Goal: Task Accomplishment & Management: Manage account settings

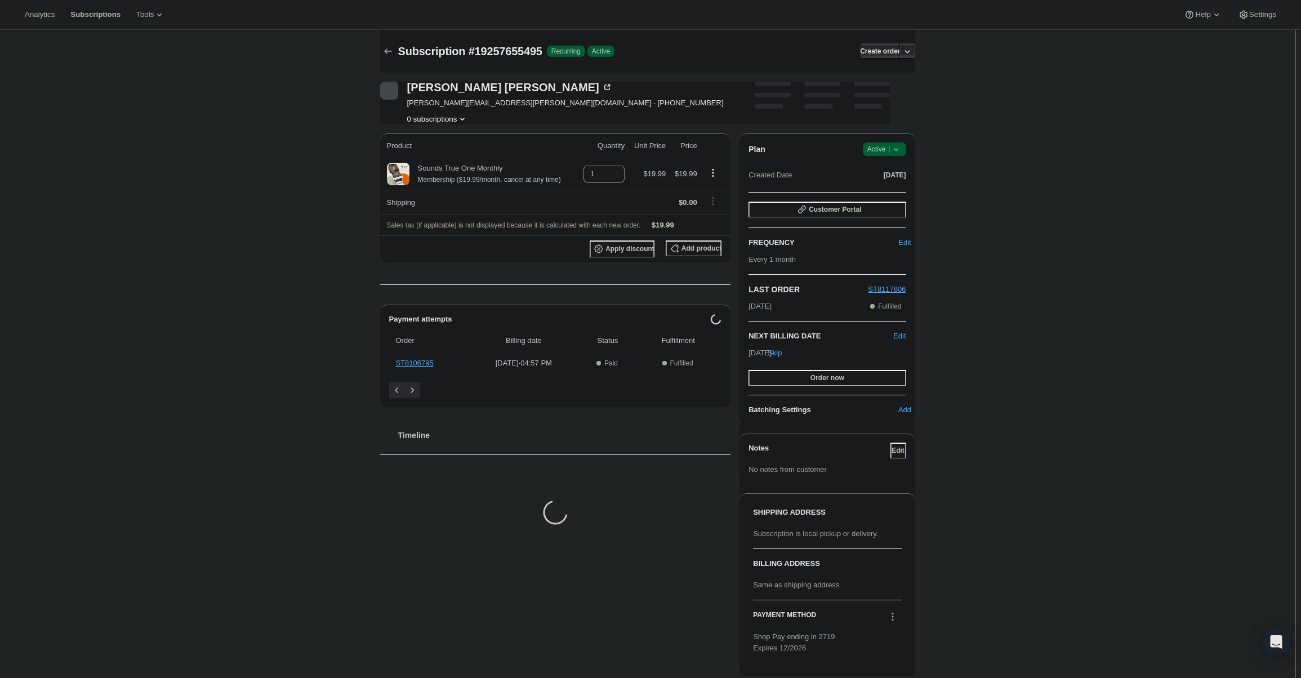
click at [886, 150] on span "Active |" at bounding box center [885, 149] width 34 height 11
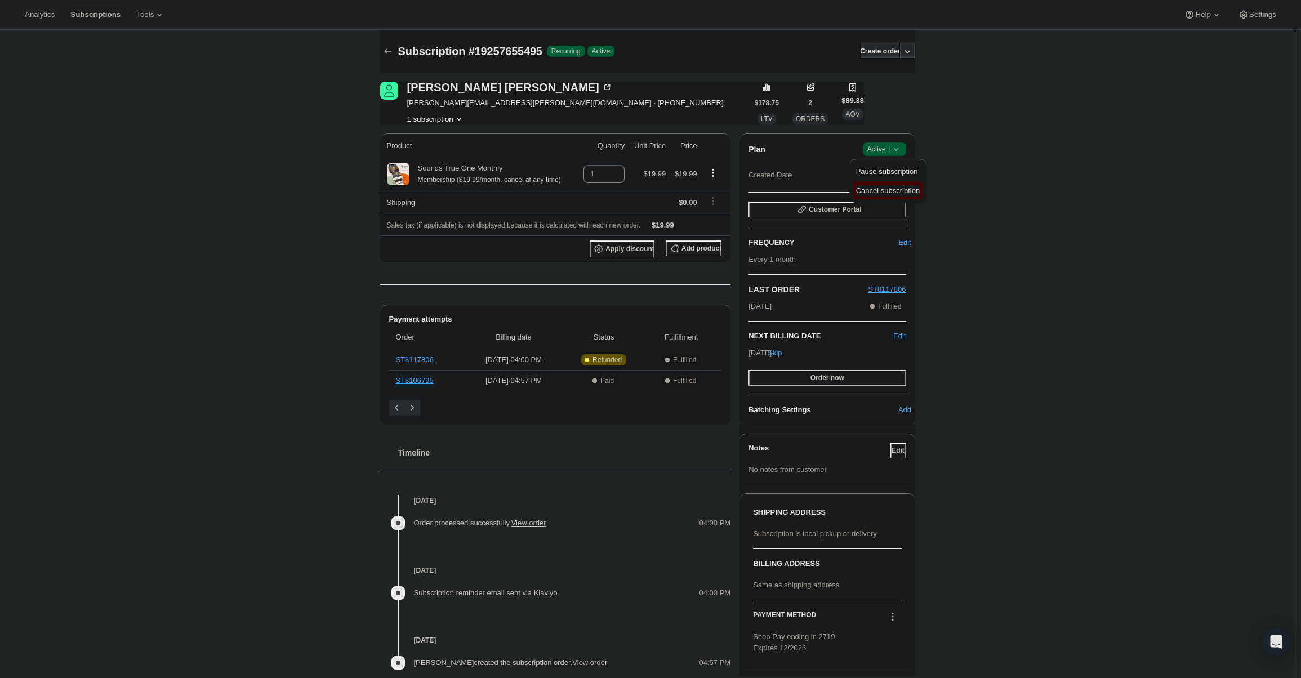
click at [890, 192] on span "Cancel subscription" at bounding box center [888, 190] width 64 height 8
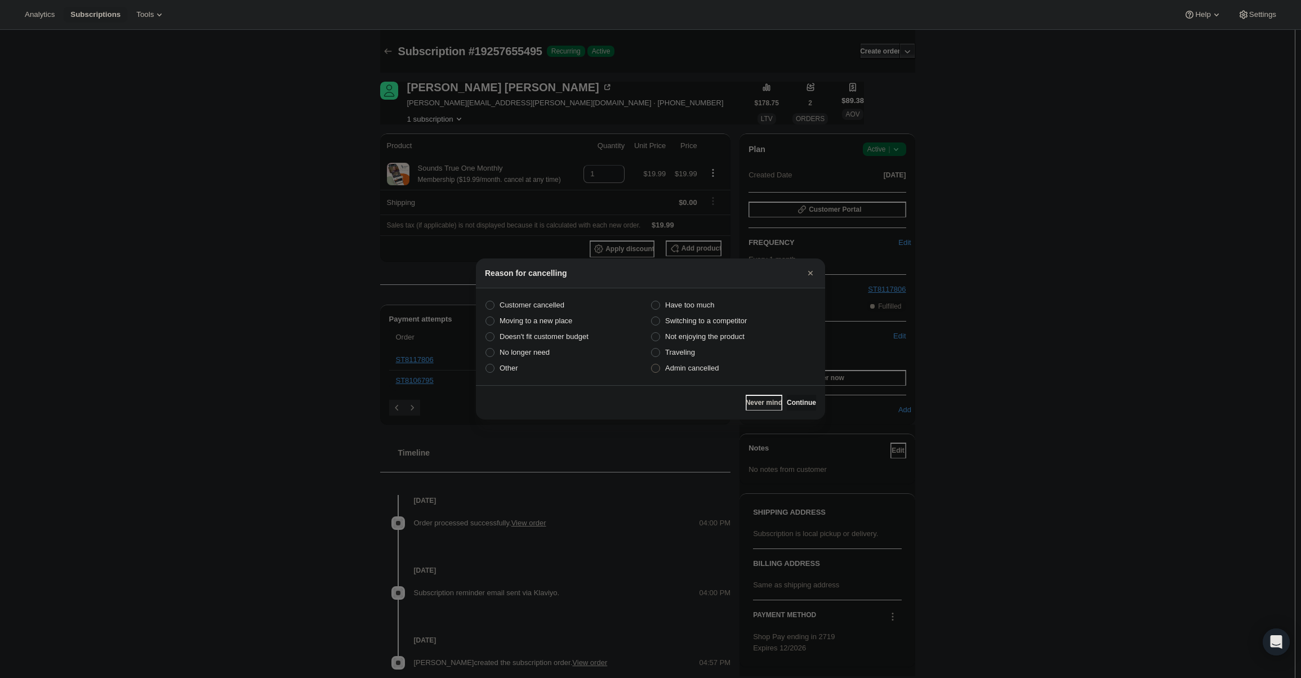
click at [706, 364] on span "Admin cancelled" at bounding box center [692, 368] width 54 height 8
click at [652, 364] on input "Admin cancelled" at bounding box center [651, 364] width 1 height 1
radio input "true"
click at [793, 397] on button "Continue" at bounding box center [801, 403] width 29 height 16
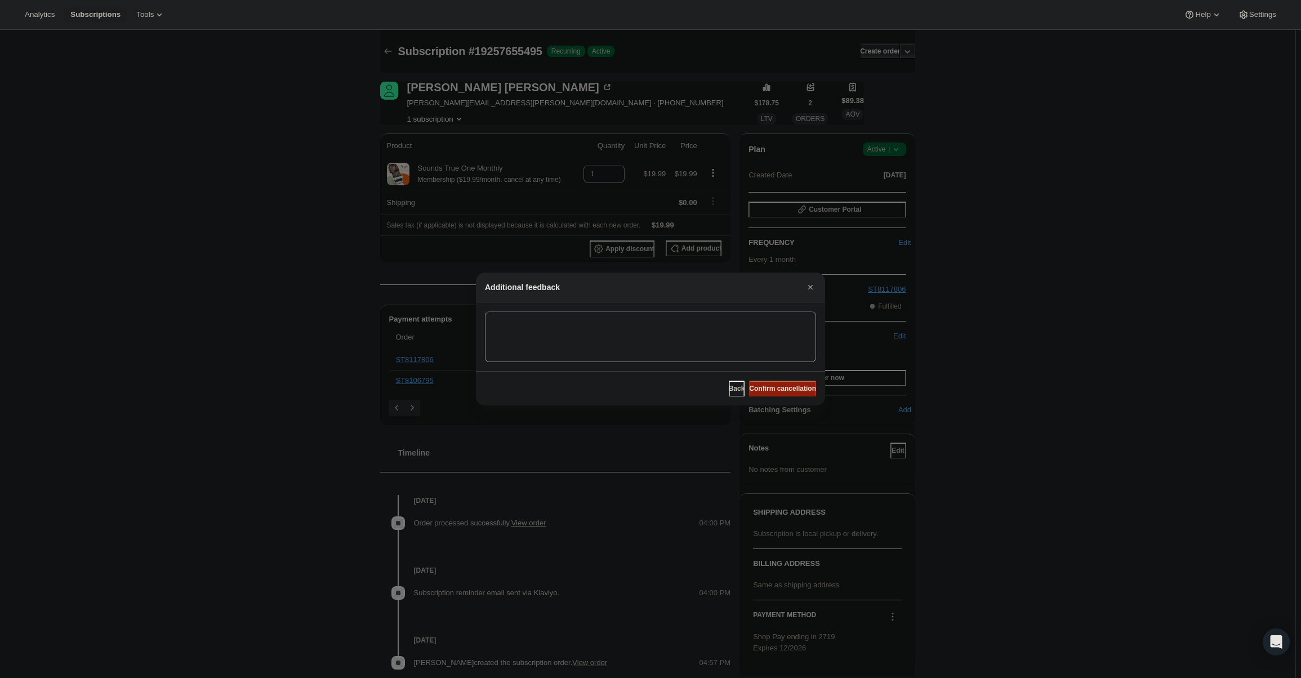
click at [791, 384] on button "Confirm cancellation" at bounding box center [782, 389] width 67 height 16
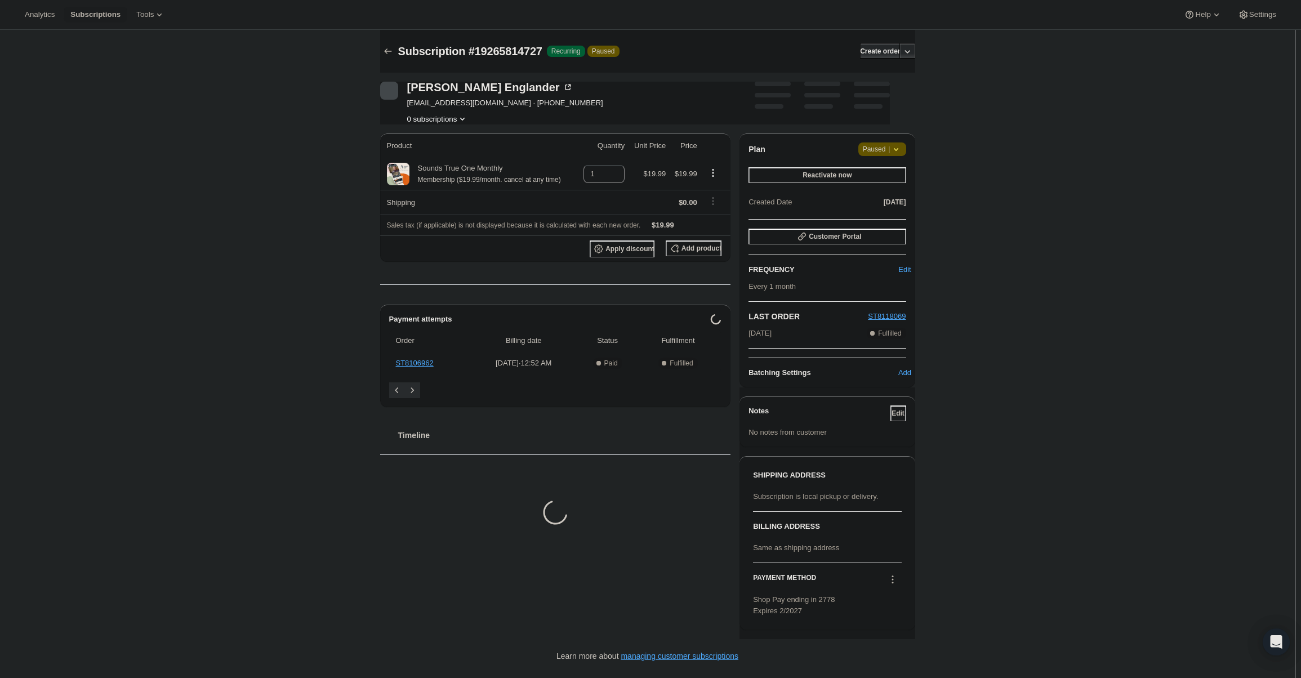
click at [898, 146] on icon at bounding box center [896, 149] width 11 height 11
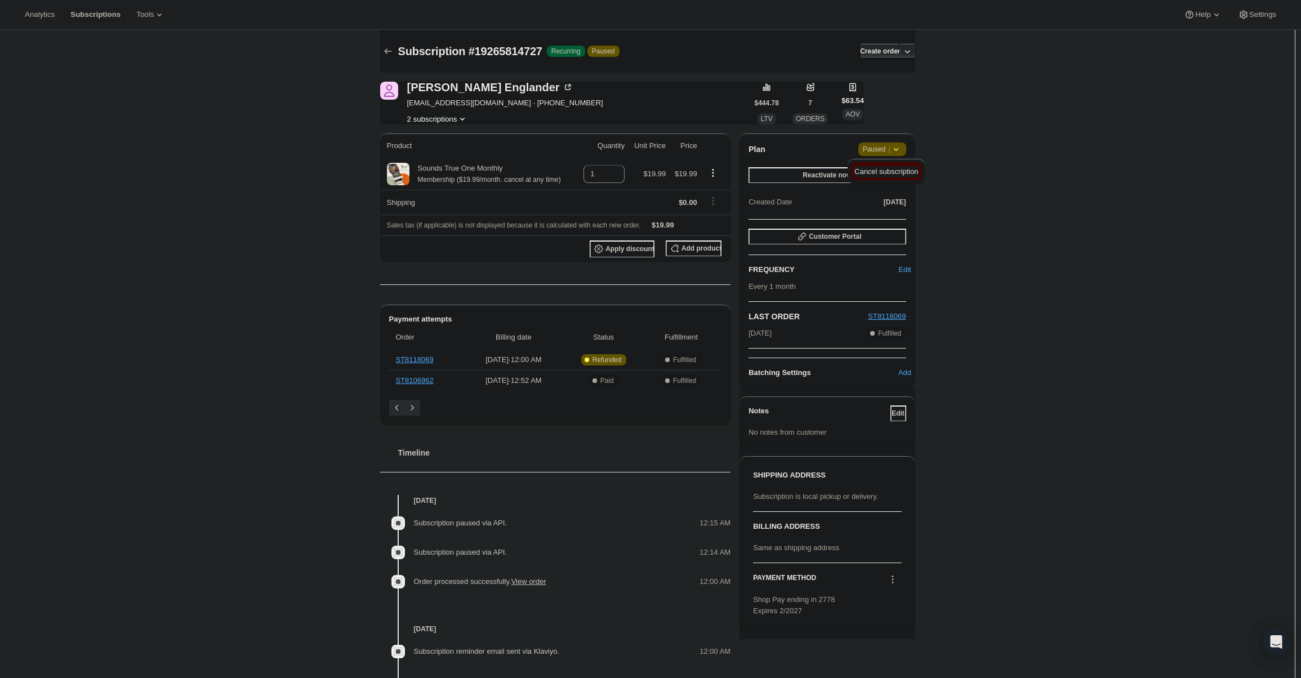
click at [898, 172] on span "Cancel subscription" at bounding box center [887, 171] width 64 height 8
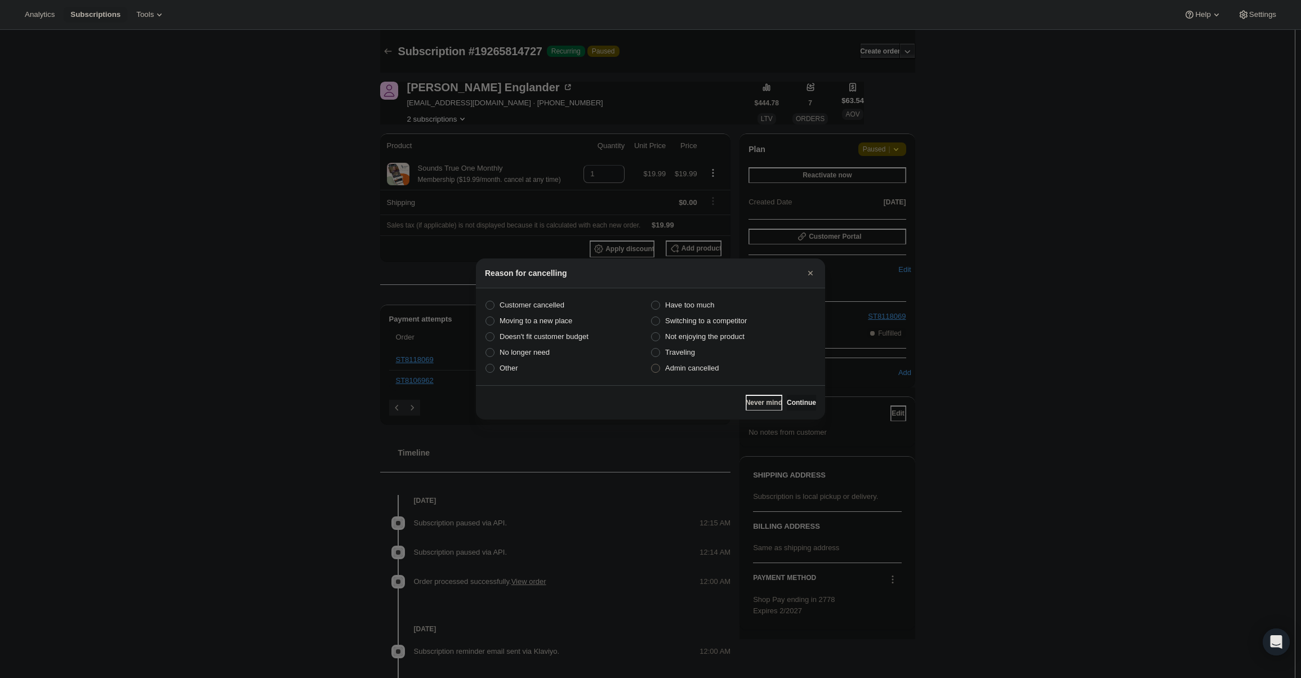
click at [729, 372] on label "Admin cancelled" at bounding box center [734, 369] width 166 height 16
click at [652, 364] on input "Admin cancelled" at bounding box center [651, 364] width 1 height 1
radio input "true"
click at [795, 398] on button "Continue" at bounding box center [801, 403] width 29 height 16
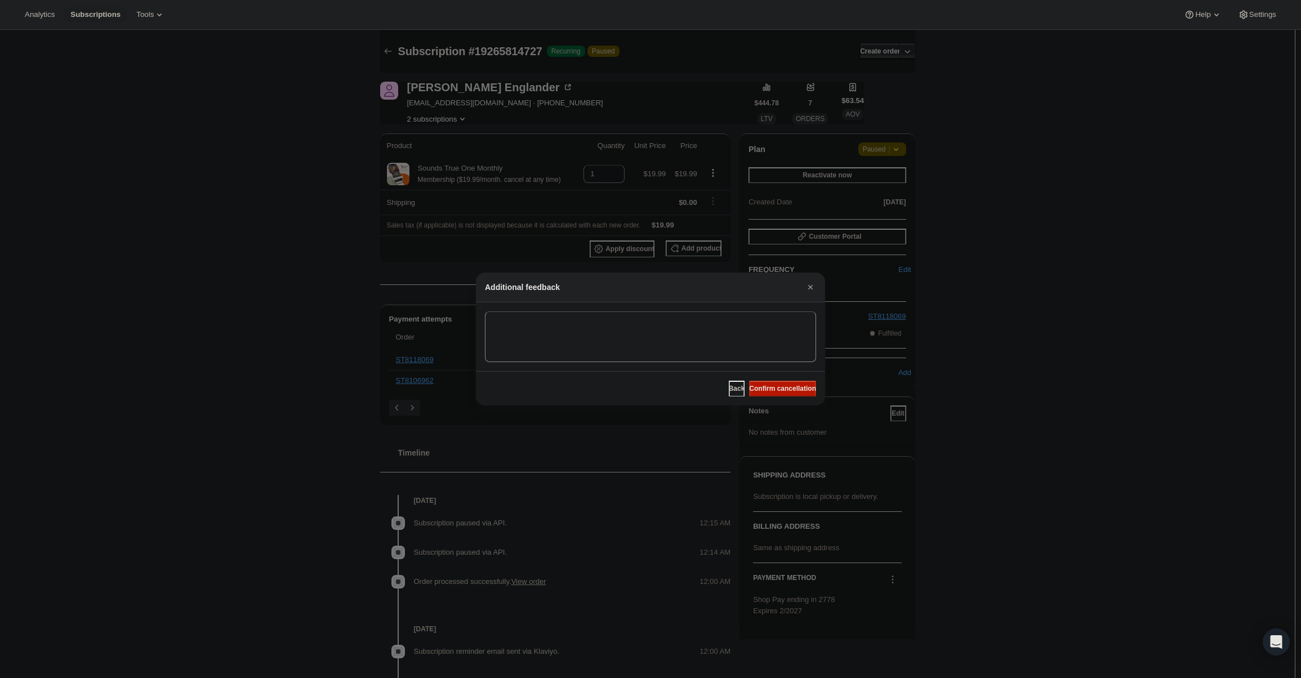
click at [791, 393] on button "Confirm cancellation" at bounding box center [782, 389] width 67 height 16
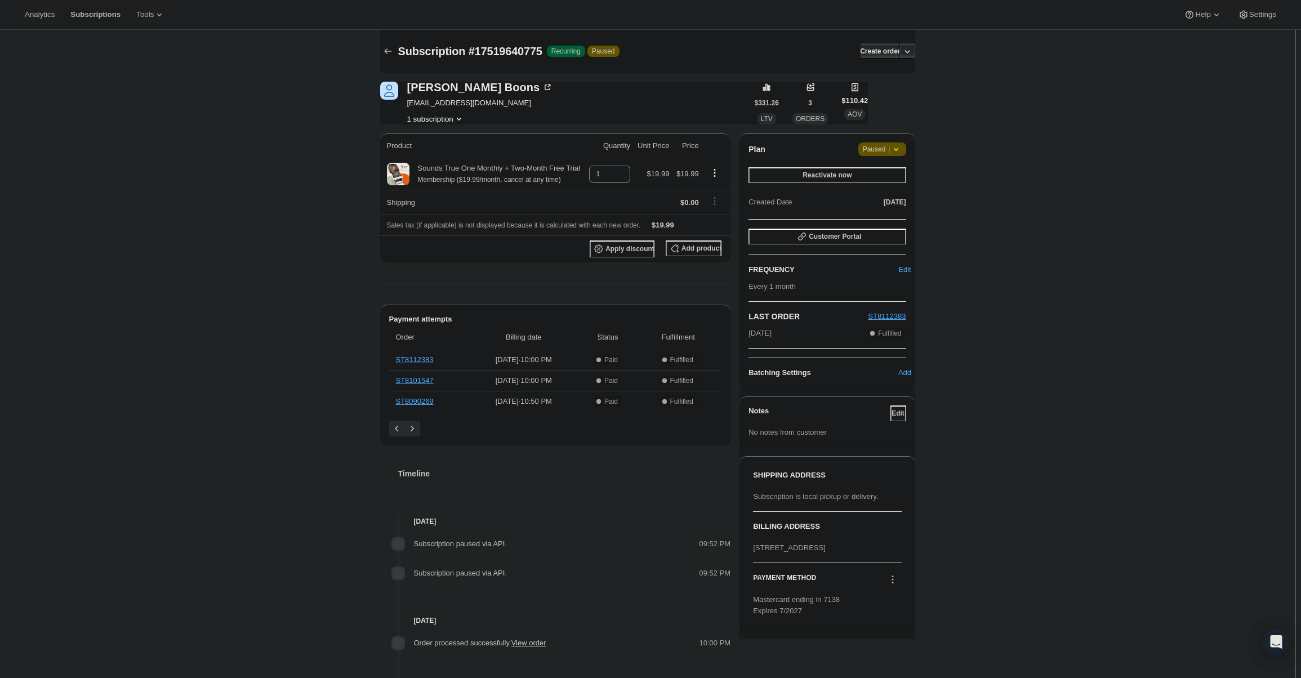
click at [887, 152] on span "Paused |" at bounding box center [882, 149] width 39 height 11
click at [877, 181] on div "Cancel subscription" at bounding box center [886, 171] width 77 height 25
click at [876, 175] on span "Cancel subscription" at bounding box center [887, 171] width 64 height 8
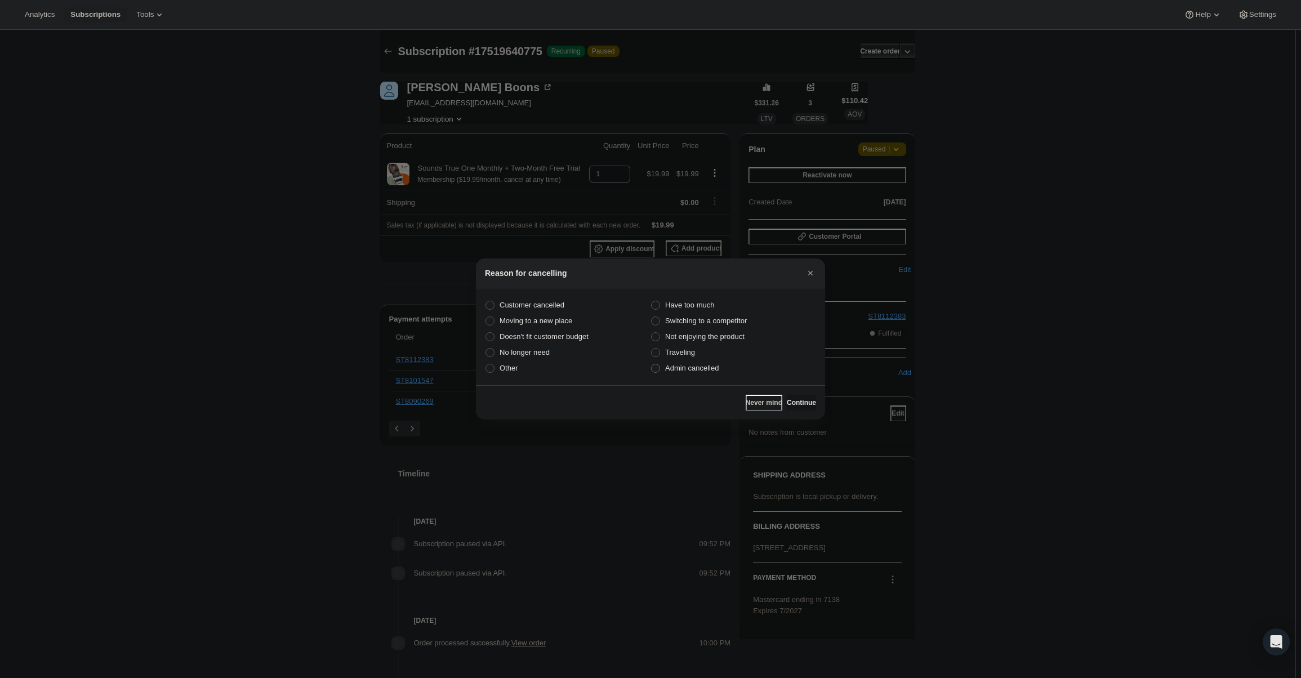
click at [727, 372] on label "Admin cancelled" at bounding box center [734, 369] width 166 height 16
click at [652, 364] on input "Admin cancelled" at bounding box center [651, 364] width 1 height 1
radio input "true"
click at [801, 401] on span "Continue" at bounding box center [801, 402] width 29 height 9
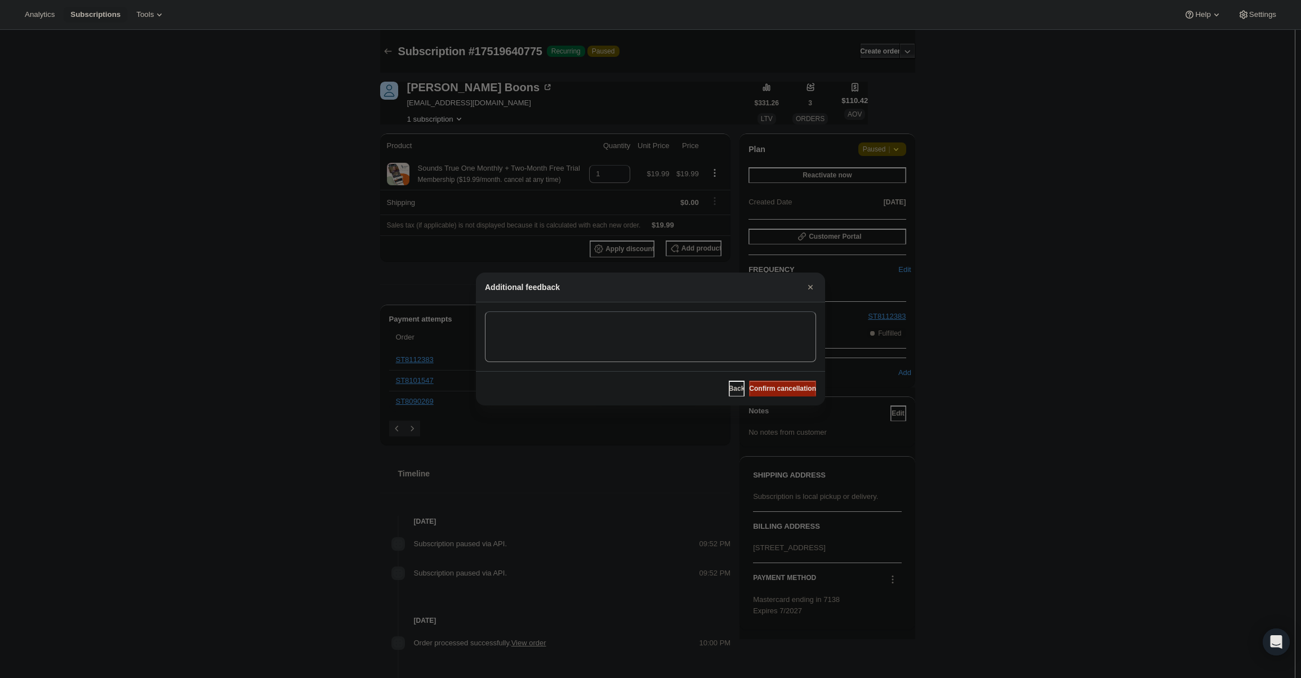
click at [794, 391] on span "Confirm cancellation" at bounding box center [782, 388] width 67 height 9
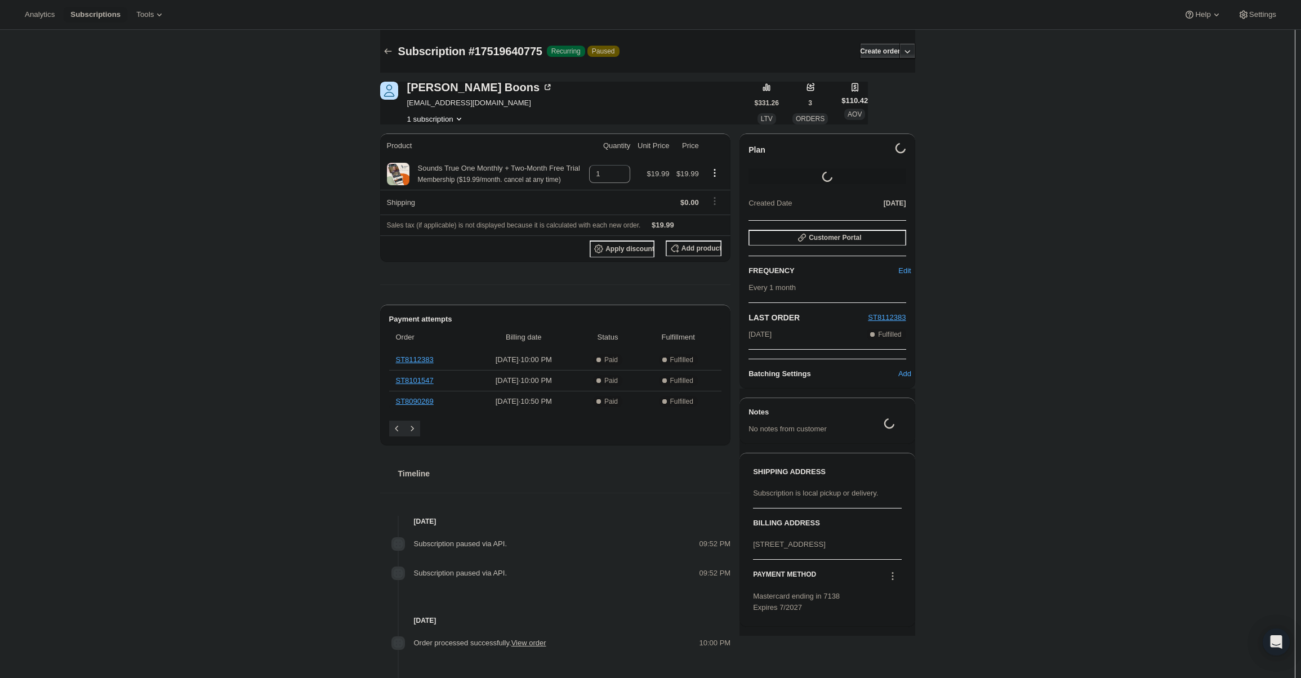
click at [456, 104] on span "mailecoyote@gmail.com" at bounding box center [480, 102] width 146 height 11
copy span "mailecoyote@gmail.com"
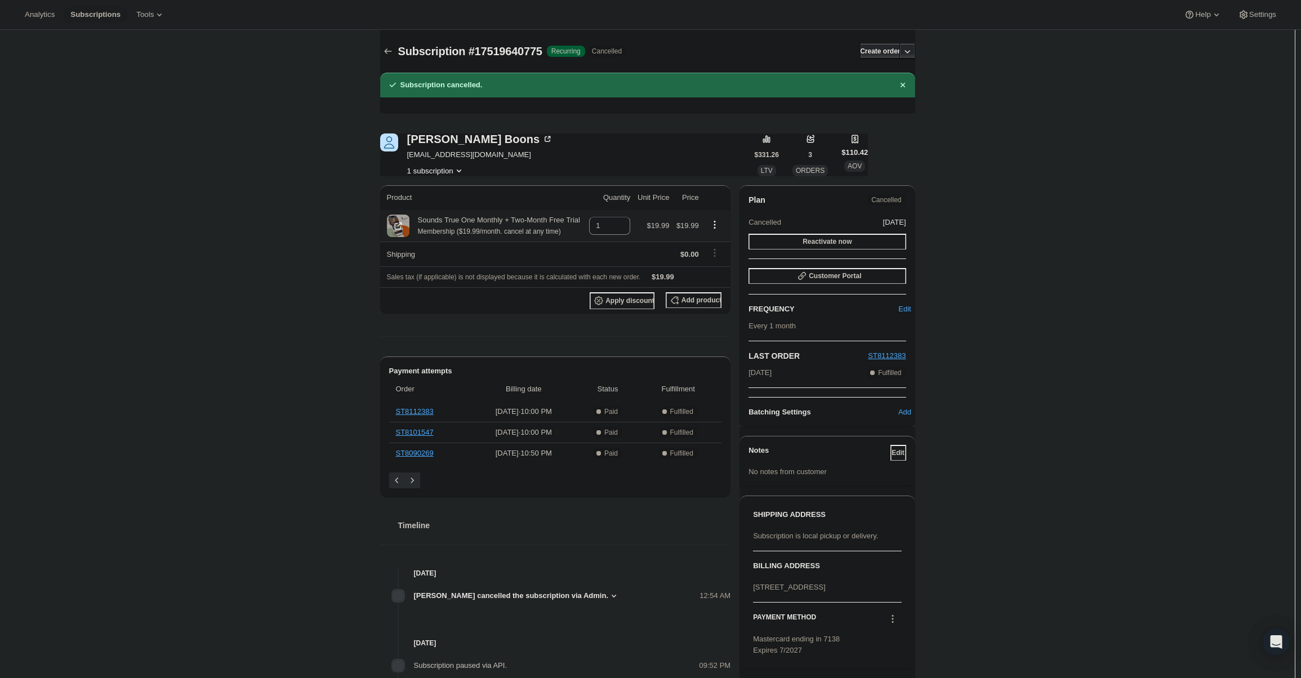
click at [684, 225] on span "$19.99" at bounding box center [688, 225] width 23 height 8
drag, startPoint x: 684, startPoint y: 225, endPoint x: 703, endPoint y: 228, distance: 18.7
click at [702, 228] on td "$19.99" at bounding box center [687, 226] width 29 height 32
copy span "19.99"
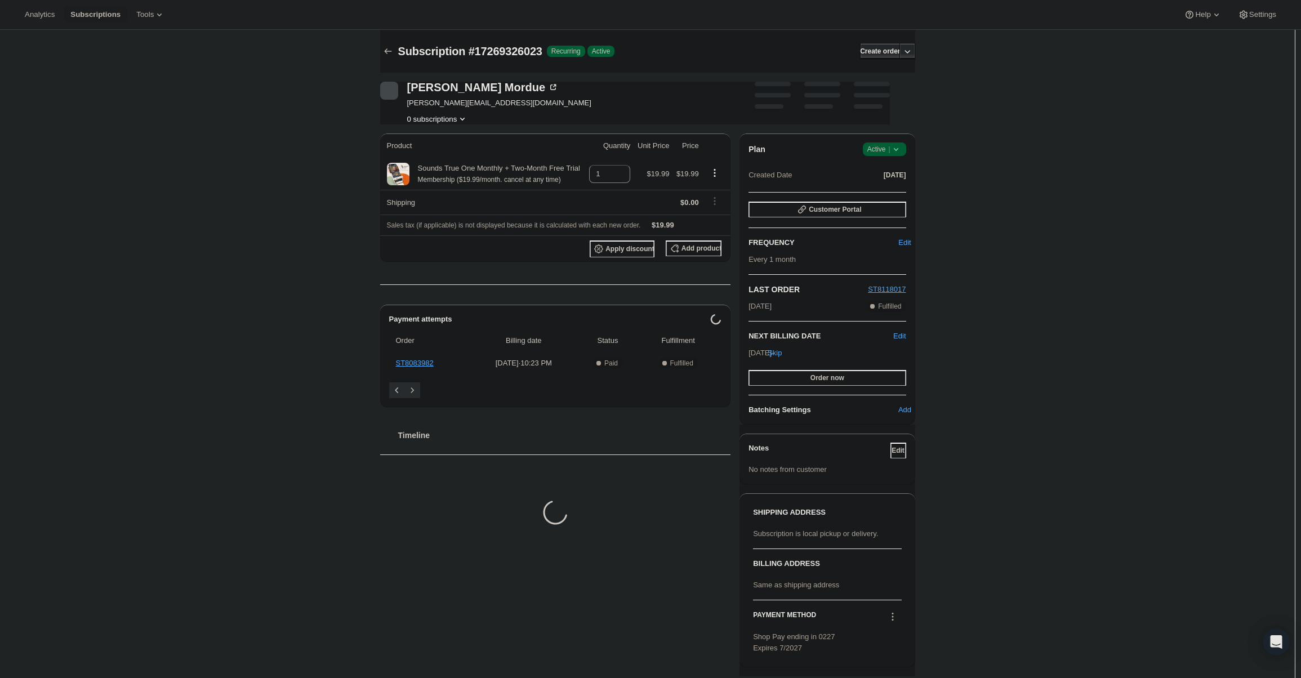
click at [893, 139] on div "Plan Success Active | Created Date [DATE] Customer Portal FREQUENCY Edit Every …" at bounding box center [827, 279] width 175 height 291
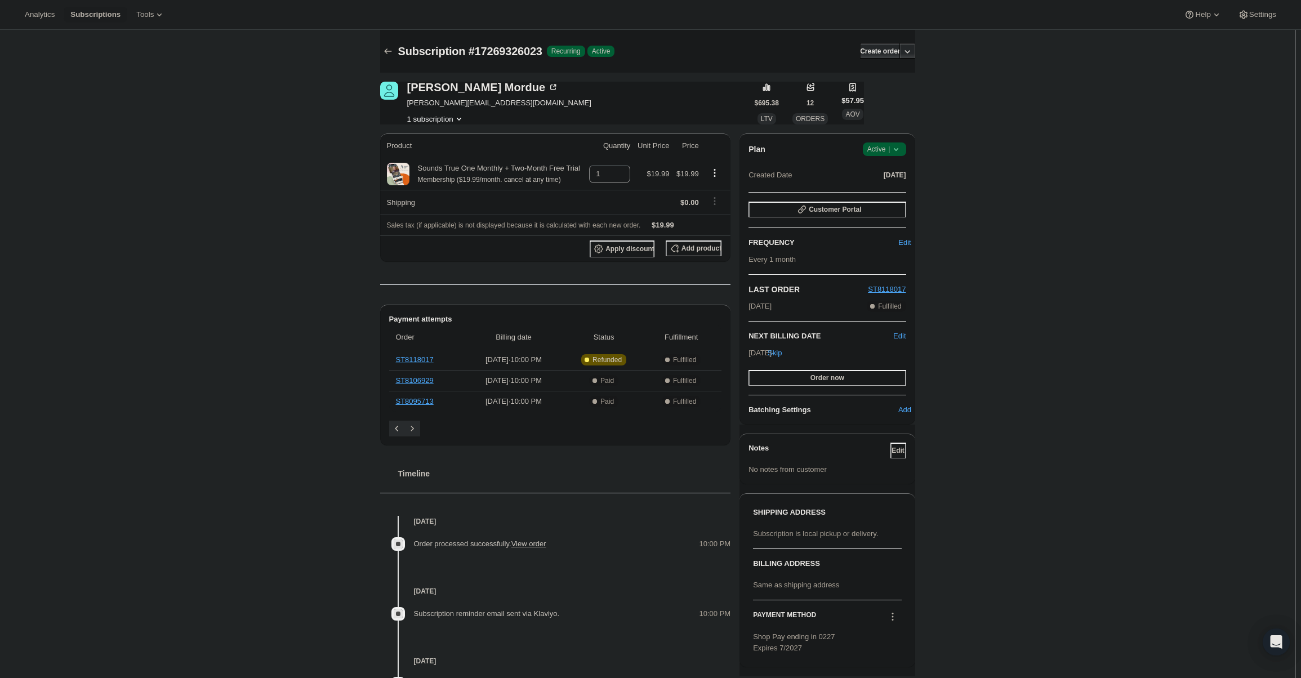
click at [893, 149] on icon at bounding box center [896, 149] width 11 height 11
click at [883, 197] on button "Cancel subscription" at bounding box center [888, 190] width 70 height 18
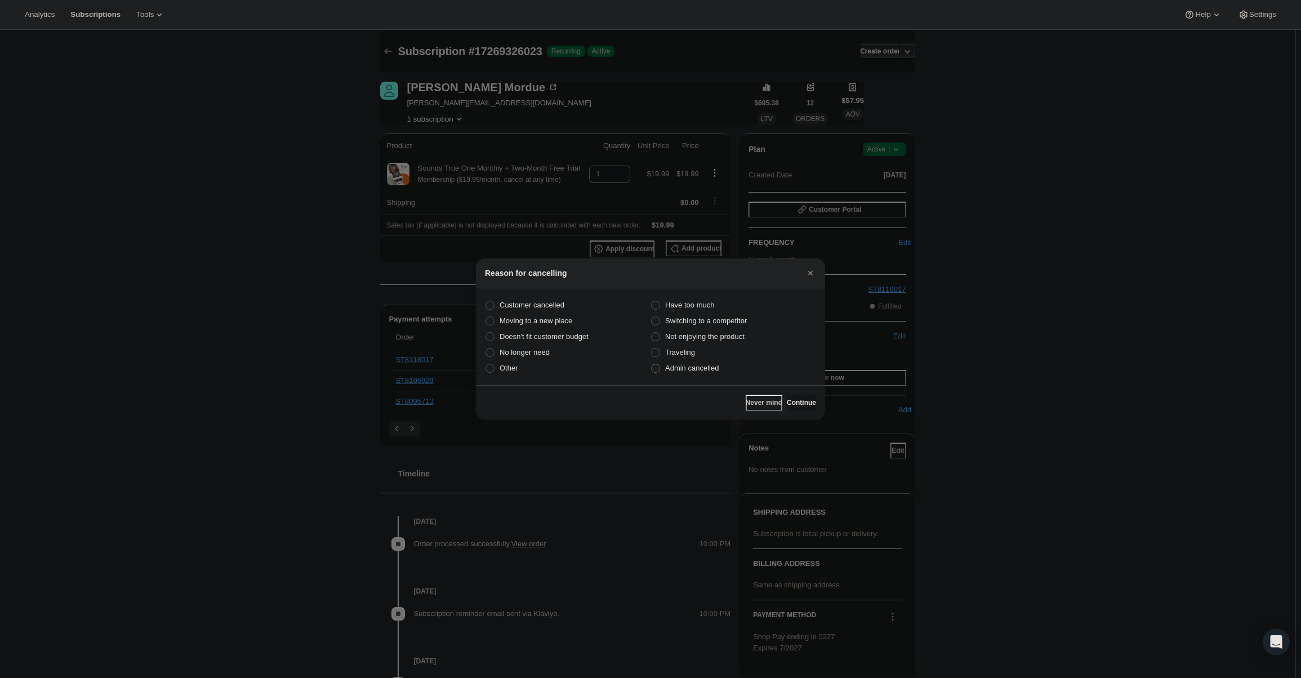
click at [705, 369] on span "Admin cancelled" at bounding box center [692, 368] width 54 height 8
click at [652, 364] on input "Admin cancelled" at bounding box center [651, 364] width 1 height 1
radio input "true"
click at [802, 399] on span "Continue" at bounding box center [801, 402] width 29 height 9
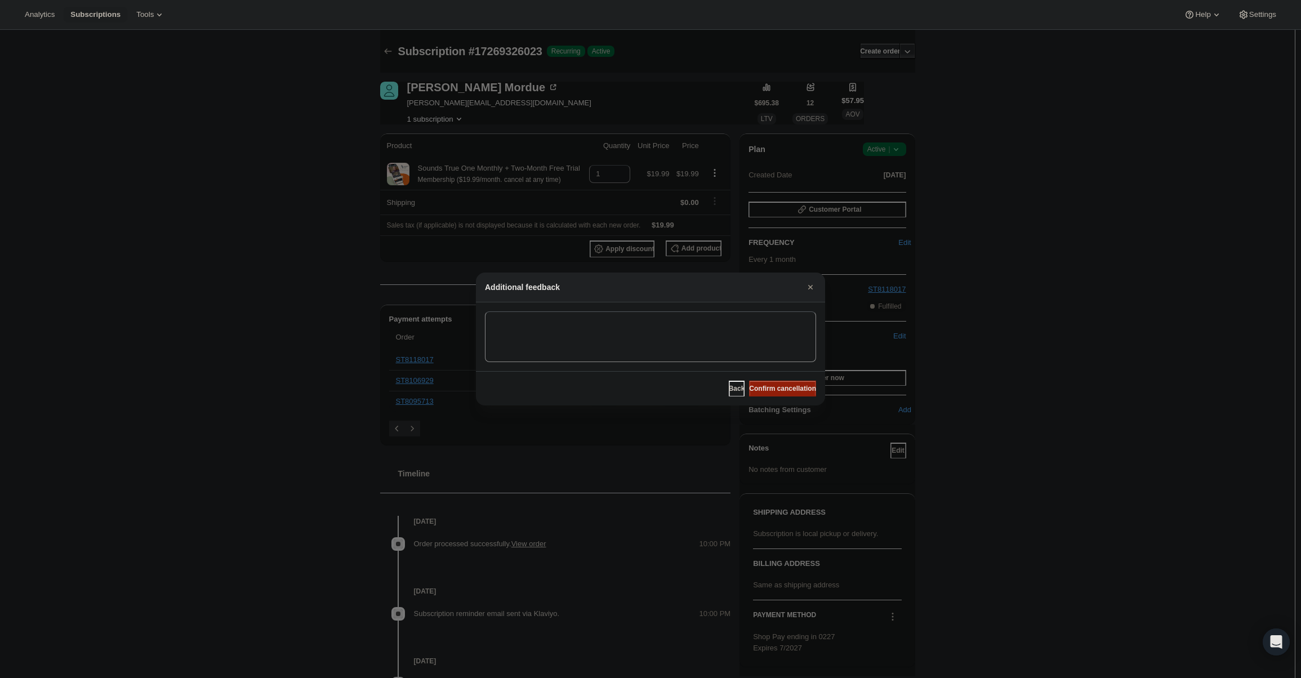
click at [794, 389] on span "Confirm cancellation" at bounding box center [782, 388] width 67 height 9
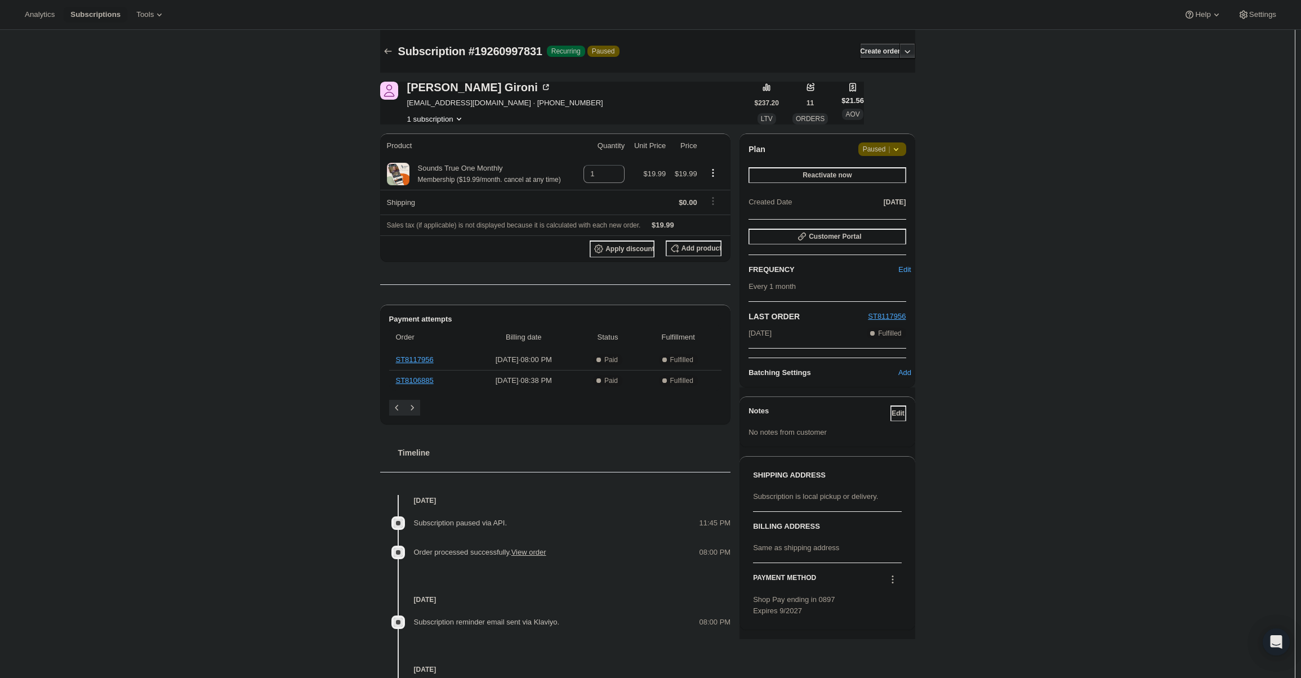
click at [897, 140] on div "Plan Attention Paused | Reactivate now Created Date [DATE] Customer Portal FREQ…" at bounding box center [827, 261] width 175 height 254
click at [896, 145] on icon at bounding box center [896, 149] width 11 height 11
click at [883, 176] on span "Cancel subscription" at bounding box center [887, 171] width 64 height 8
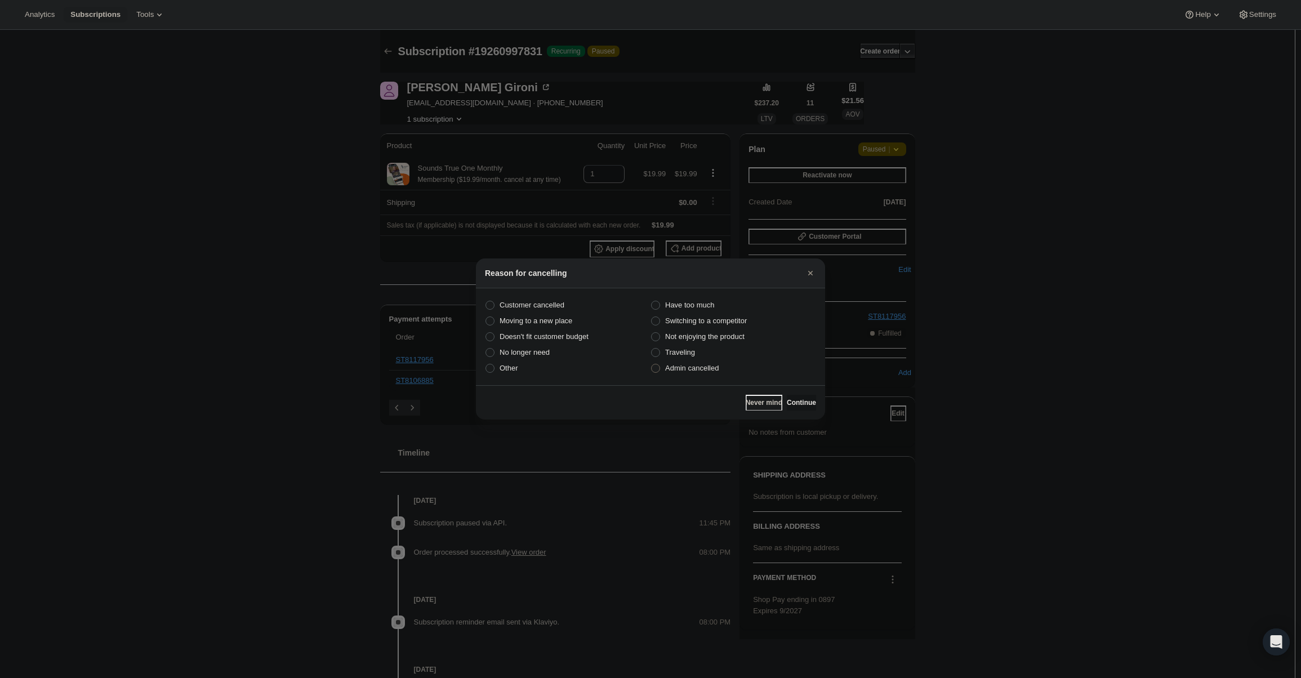
click at [702, 366] on span "Admin cancelled" at bounding box center [692, 368] width 54 height 8
click at [652, 364] on input "Admin cancelled" at bounding box center [651, 364] width 1 height 1
radio input "true"
click at [797, 397] on button "Continue" at bounding box center [801, 403] width 29 height 16
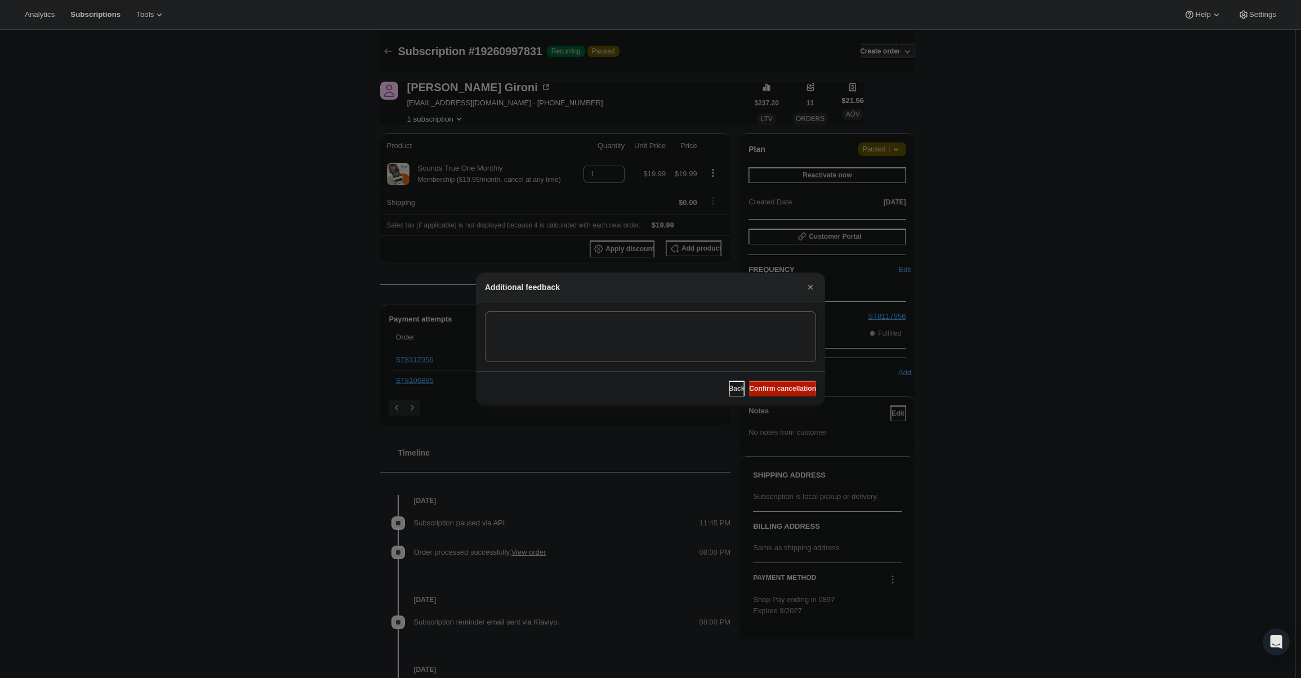
click at [788, 393] on span "Confirm cancellation" at bounding box center [782, 388] width 67 height 9
